Goal: Understand process/instructions: Learn how to perform a task or action

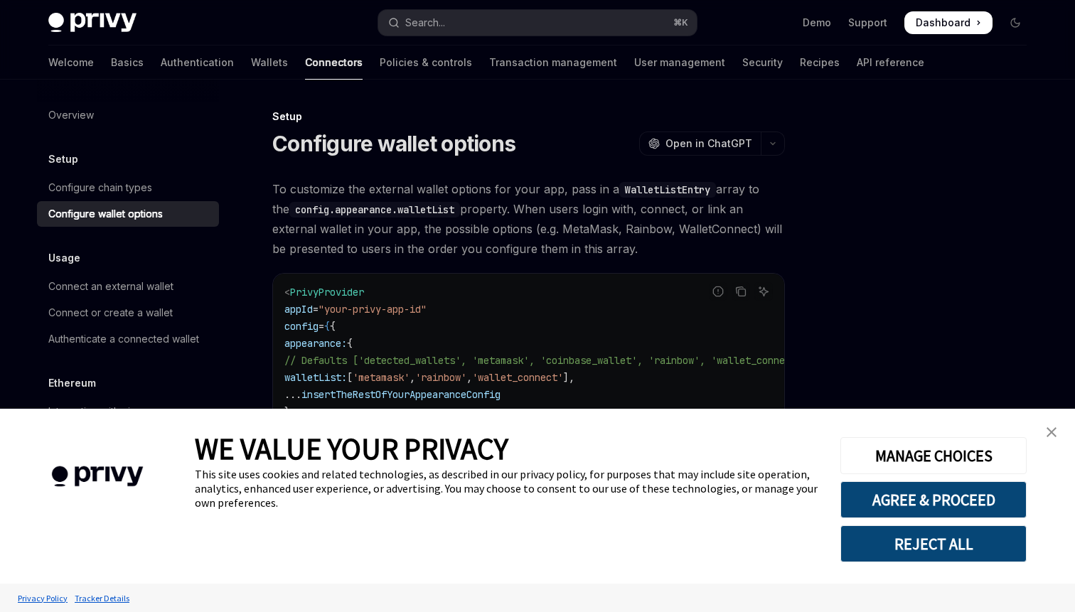
scroll to position [1075, 0]
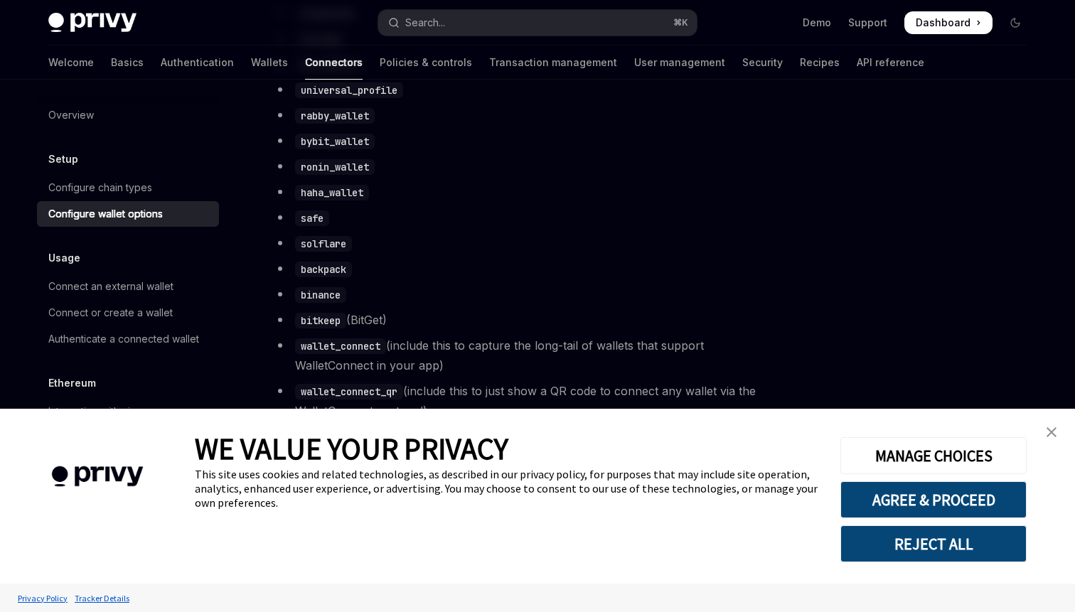
click at [331, 303] on code "binance" at bounding box center [320, 295] width 51 height 16
copy code "binance"
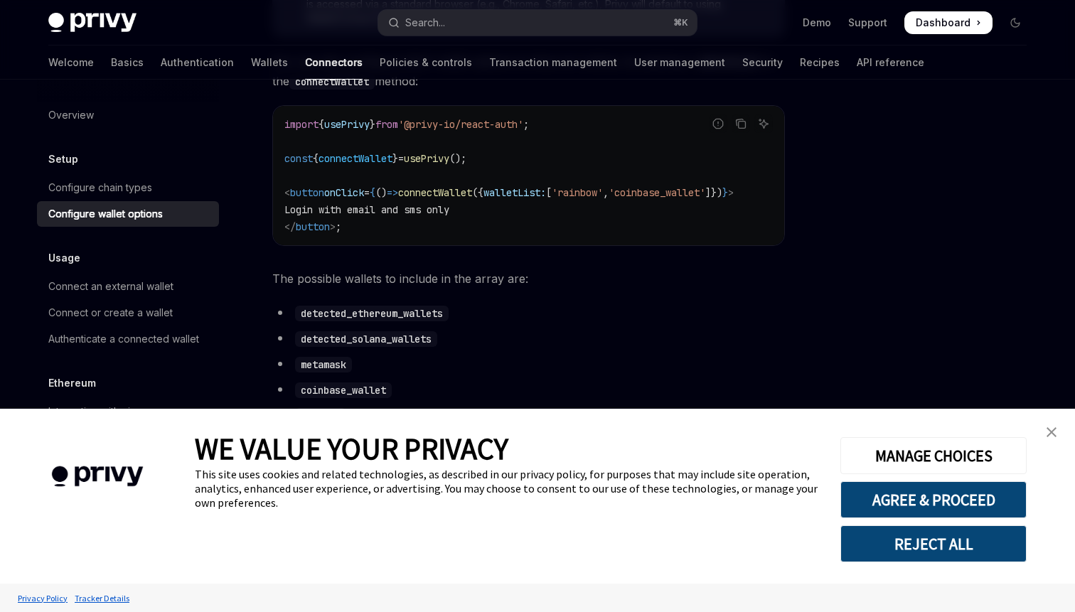
scroll to position [705, 0]
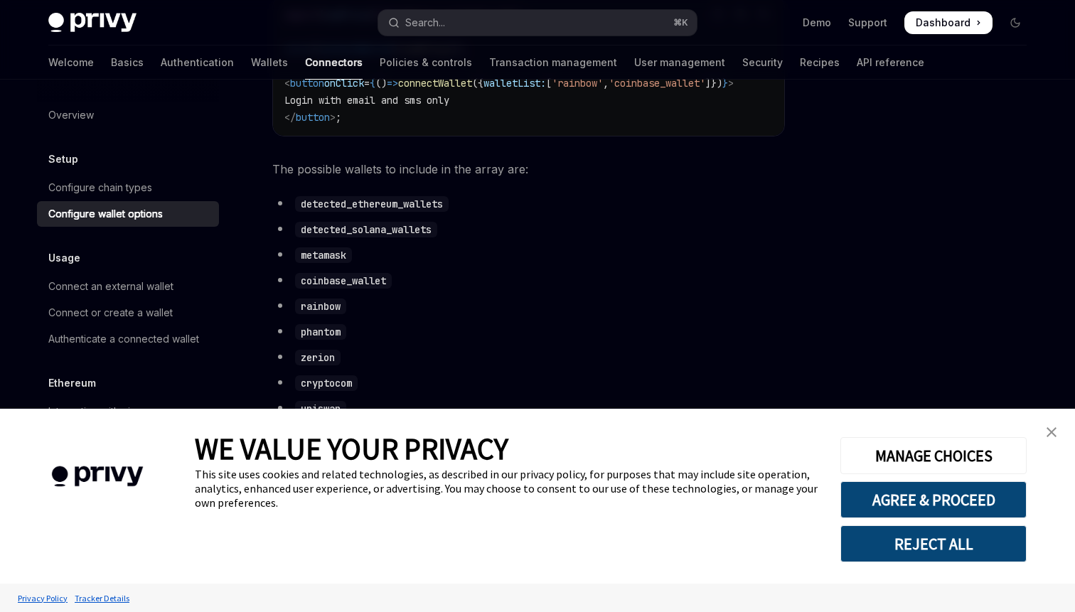
click at [1052, 433] on img "close banner" at bounding box center [1051, 432] width 10 height 10
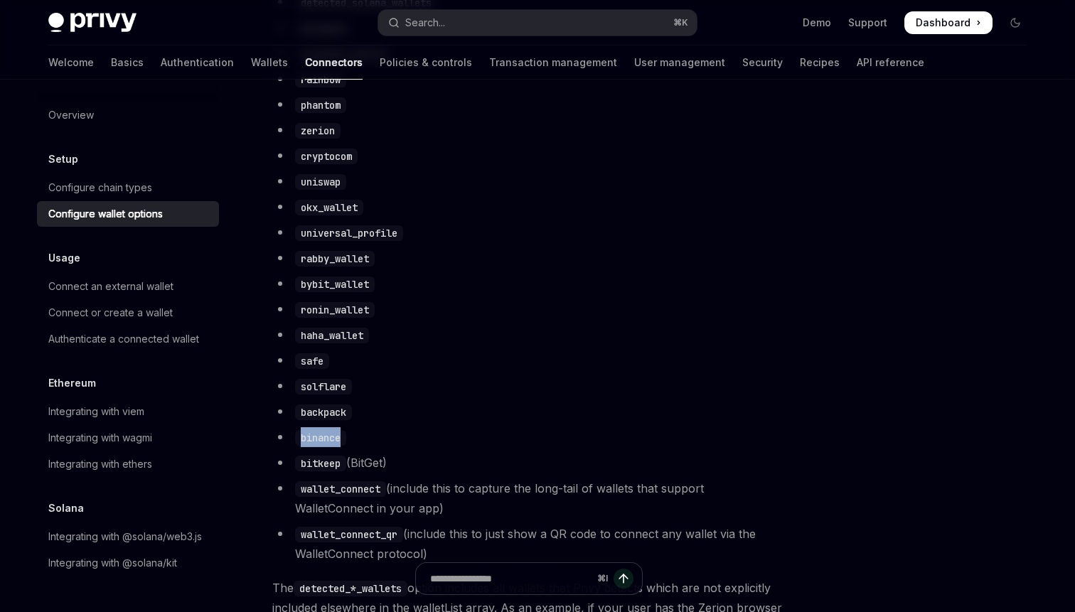
scroll to position [1056, 0]
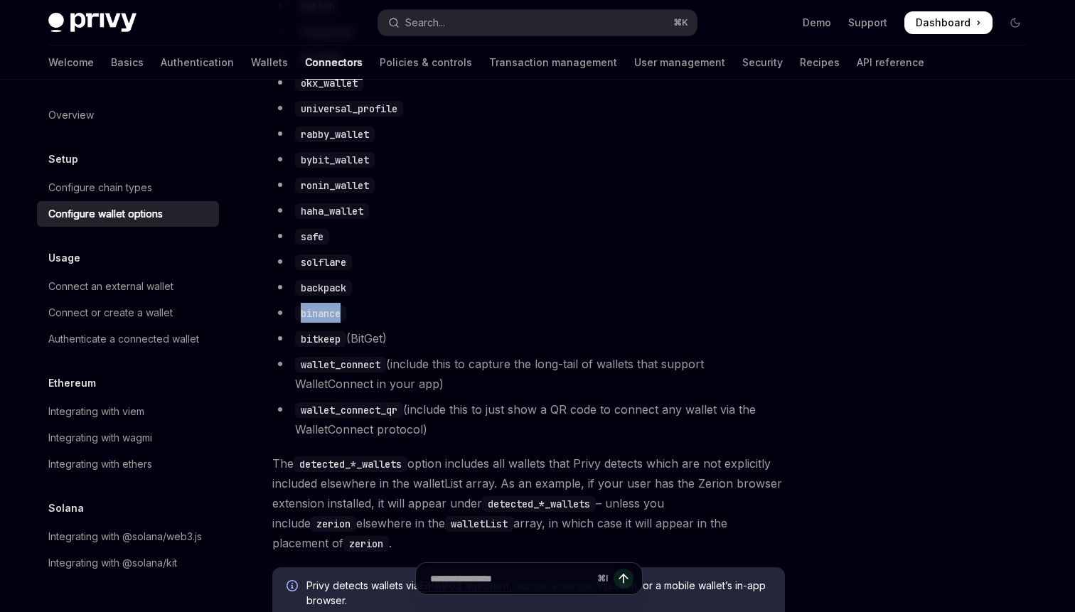
click at [334, 321] on code "binance" at bounding box center [320, 314] width 51 height 16
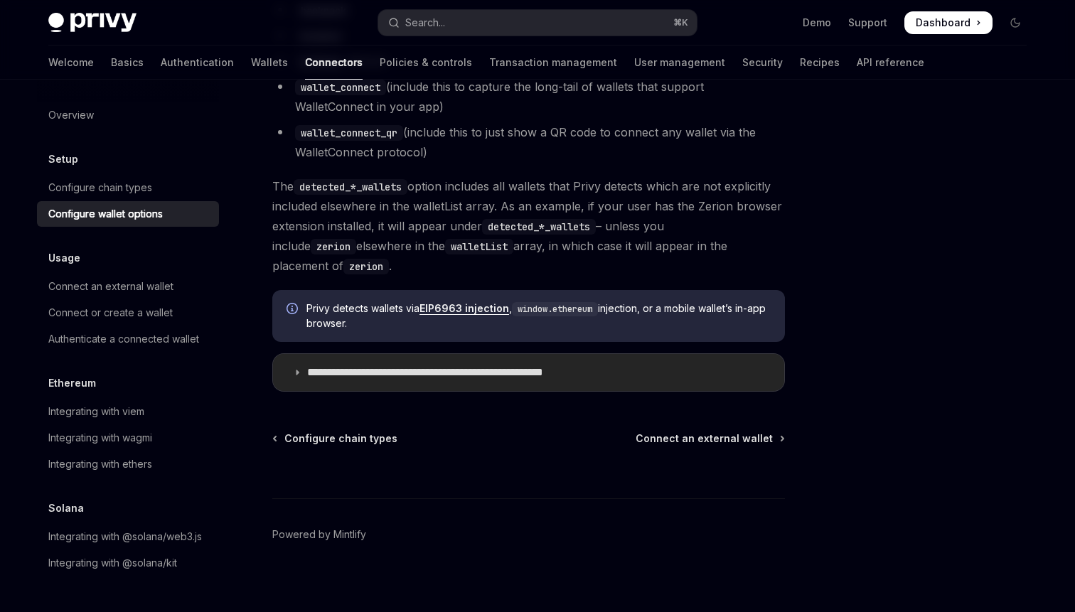
click at [452, 374] on summary "**********" at bounding box center [528, 372] width 511 height 37
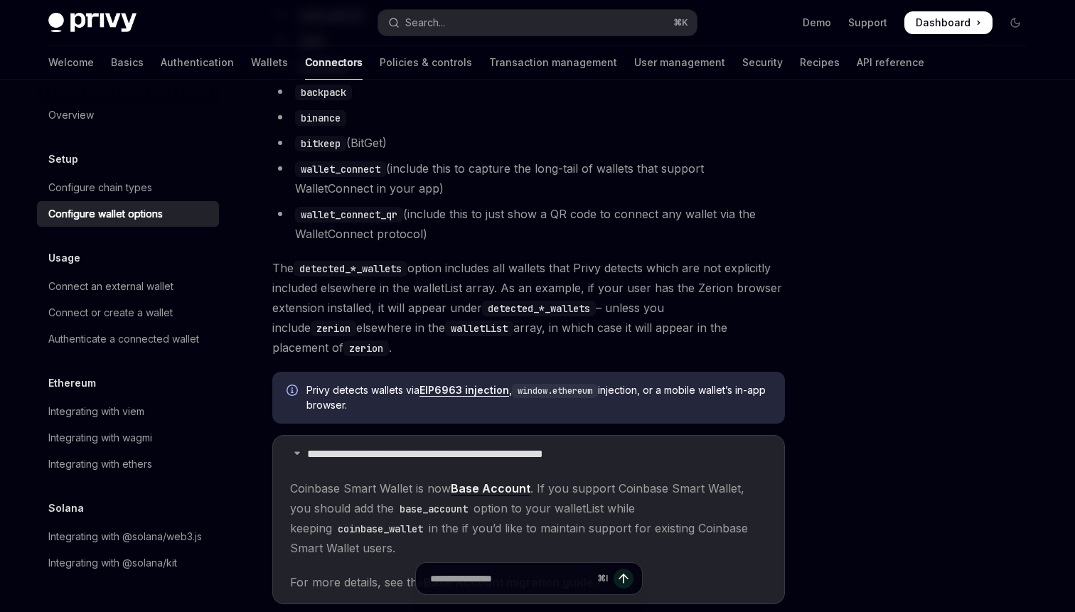
scroll to position [1235, 0]
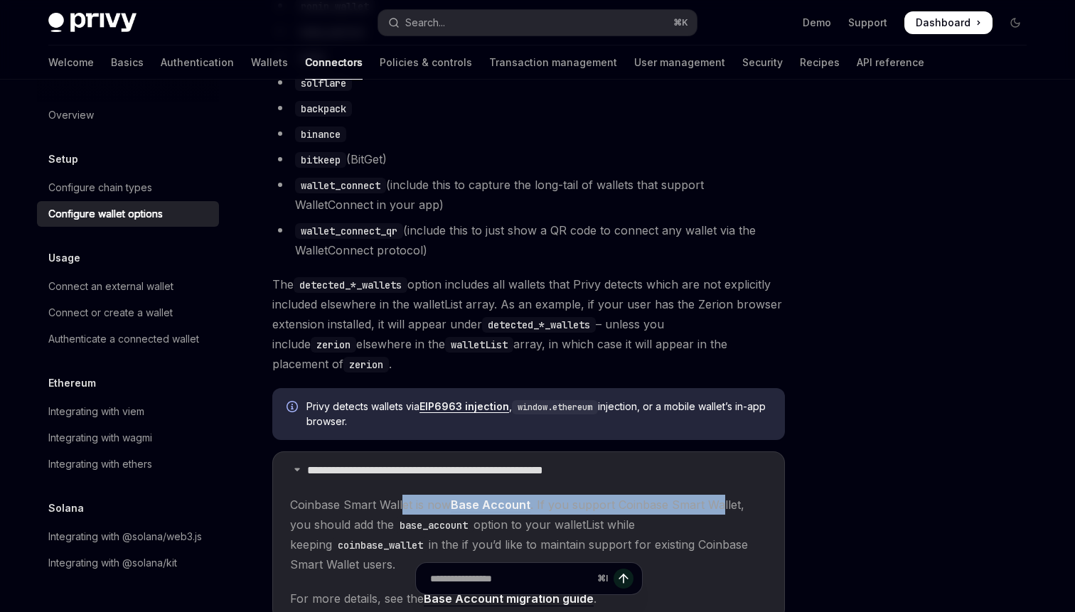
drag, startPoint x: 404, startPoint y: 499, endPoint x: 746, endPoint y: 492, distance: 342.0
click at [746, 495] on span "Coinbase Smart Wallet is now Base Account . If you support Coinbase Smart Walle…" at bounding box center [528, 535] width 477 height 80
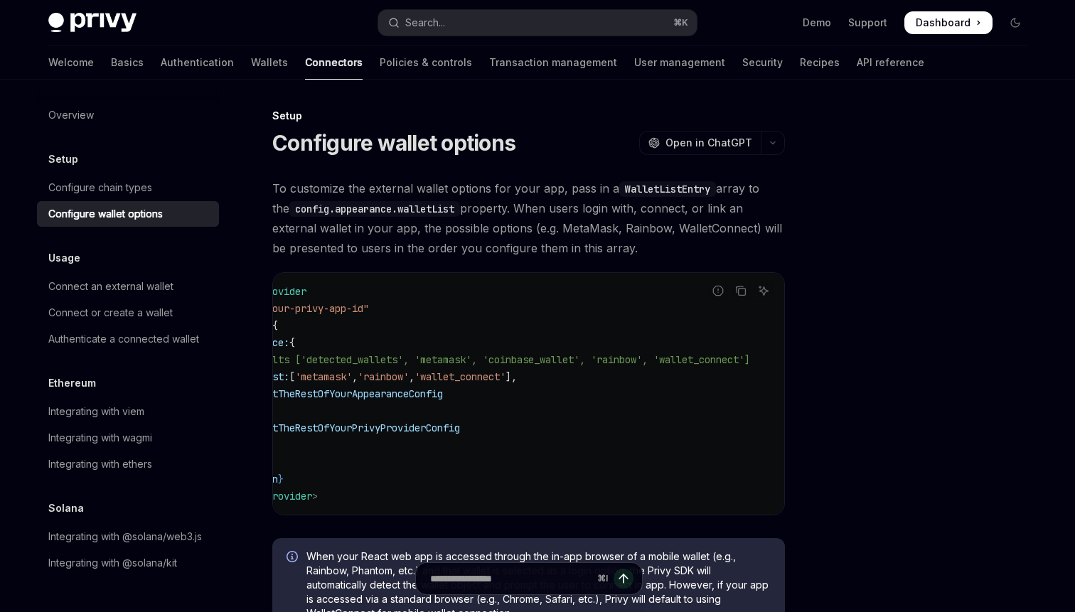
scroll to position [0, 0]
